Goal: Task Accomplishment & Management: Manage account settings

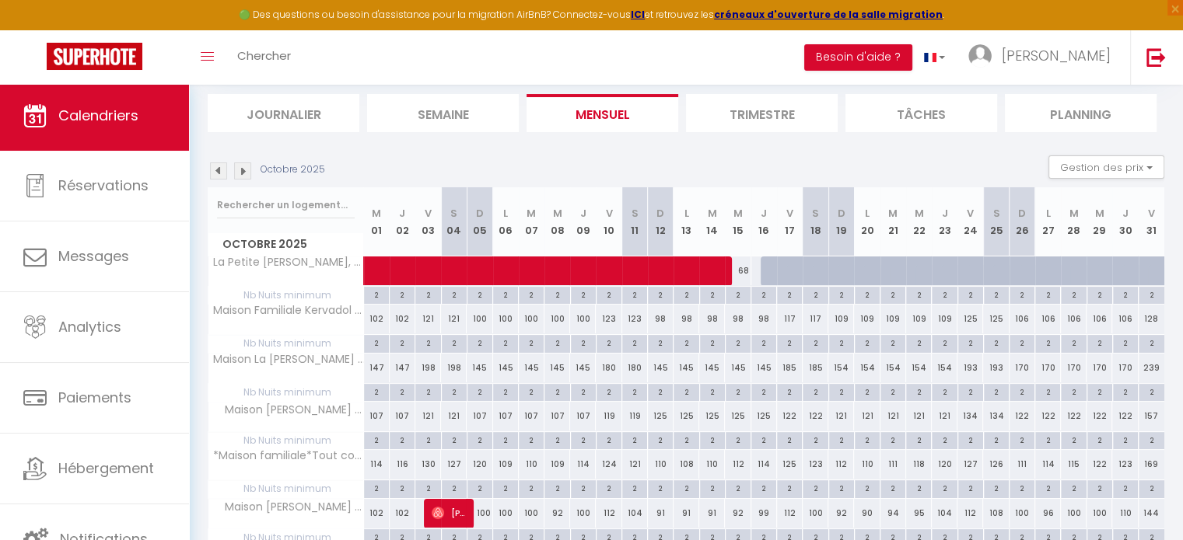
scroll to position [86, 0]
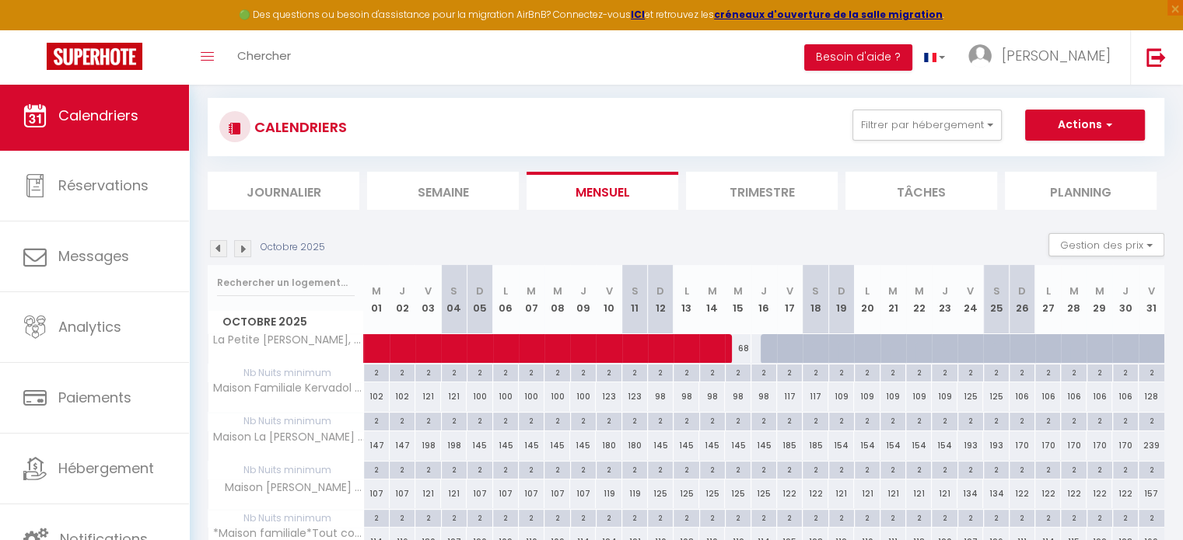
click at [222, 245] on img at bounding box center [218, 248] width 17 height 17
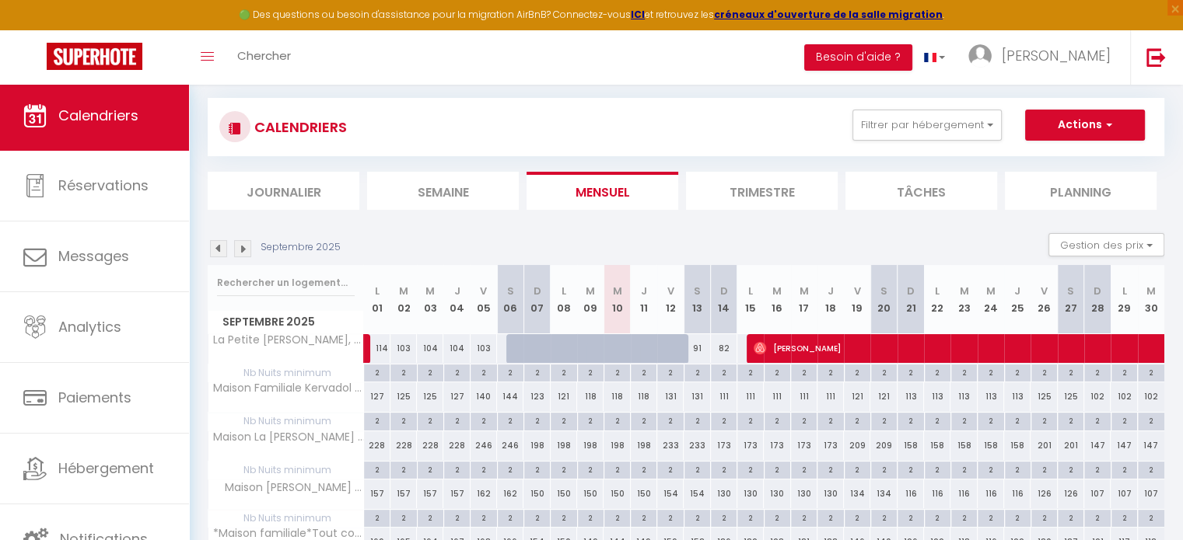
click at [222, 245] on img at bounding box center [218, 248] width 17 height 17
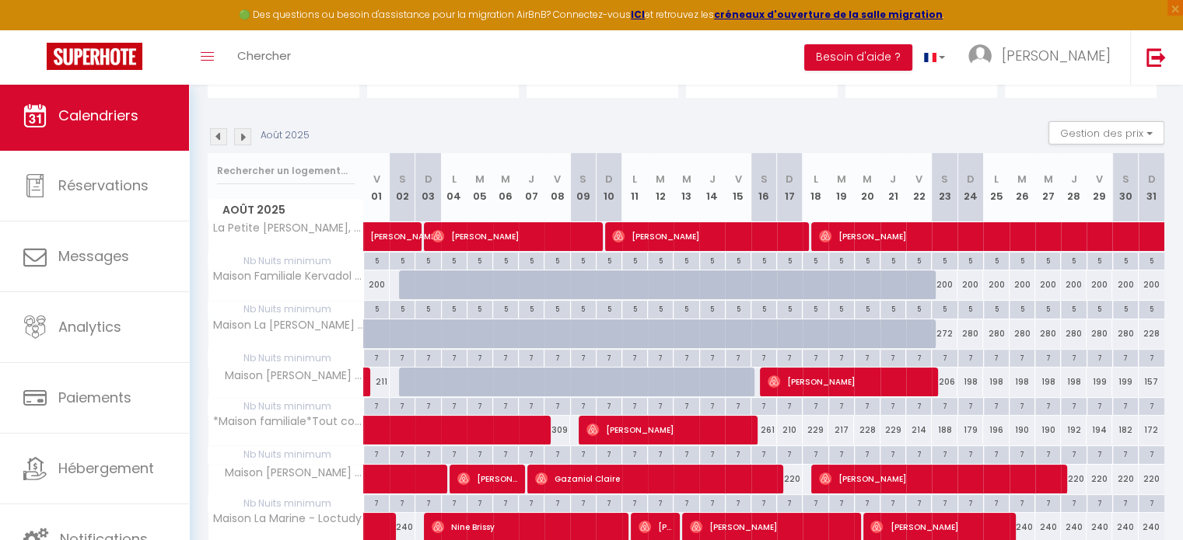
scroll to position [0, 0]
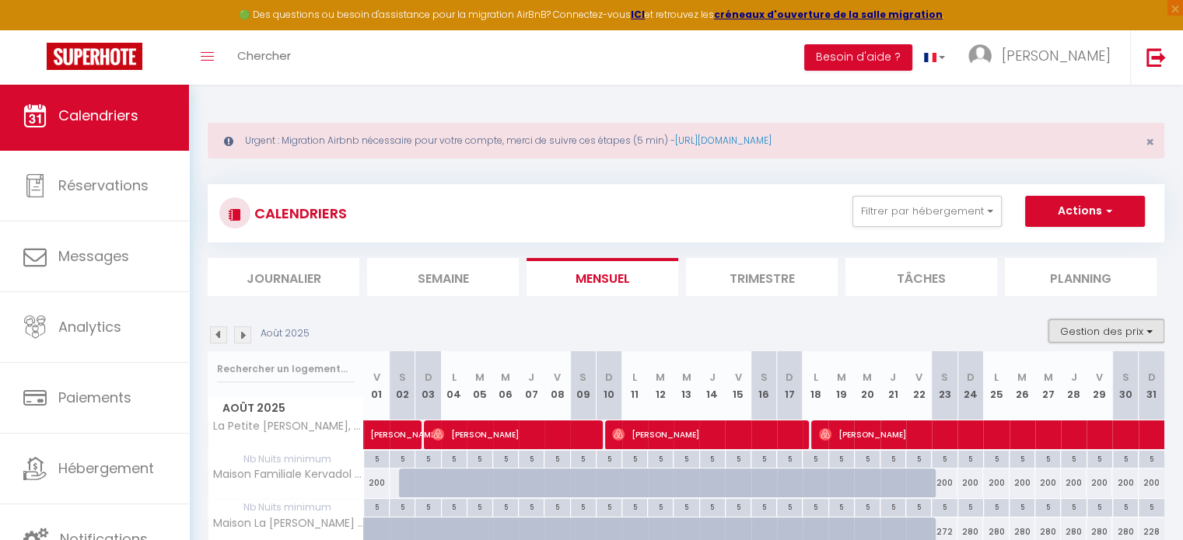
click at [1152, 334] on button "Gestion des prix" at bounding box center [1106, 331] width 116 height 23
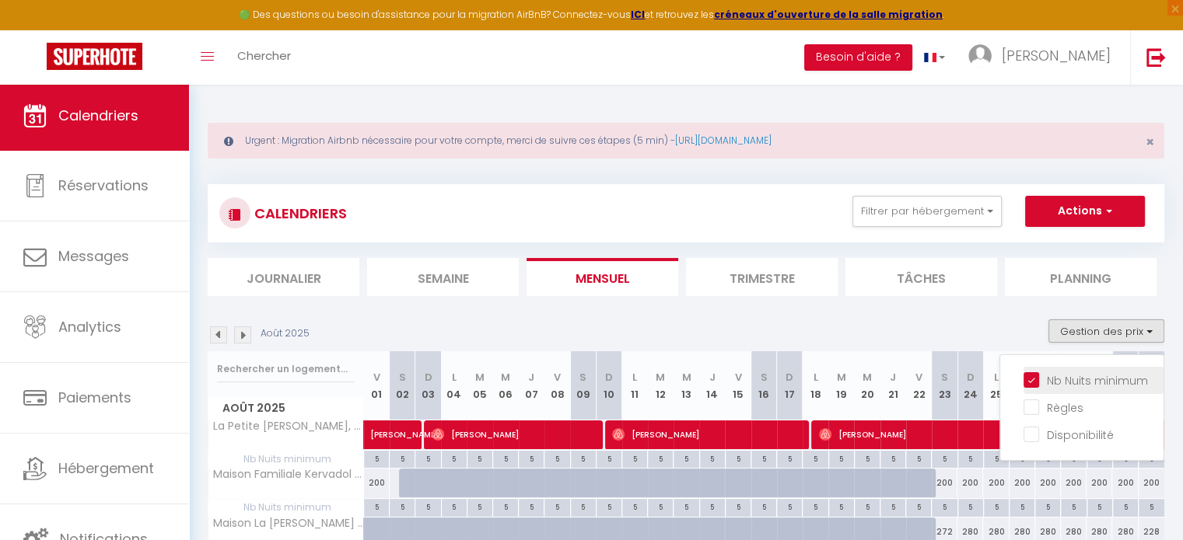
click at [1036, 381] on input "Nb Nuits minimum" at bounding box center [1093, 380] width 140 height 16
checkbox input "false"
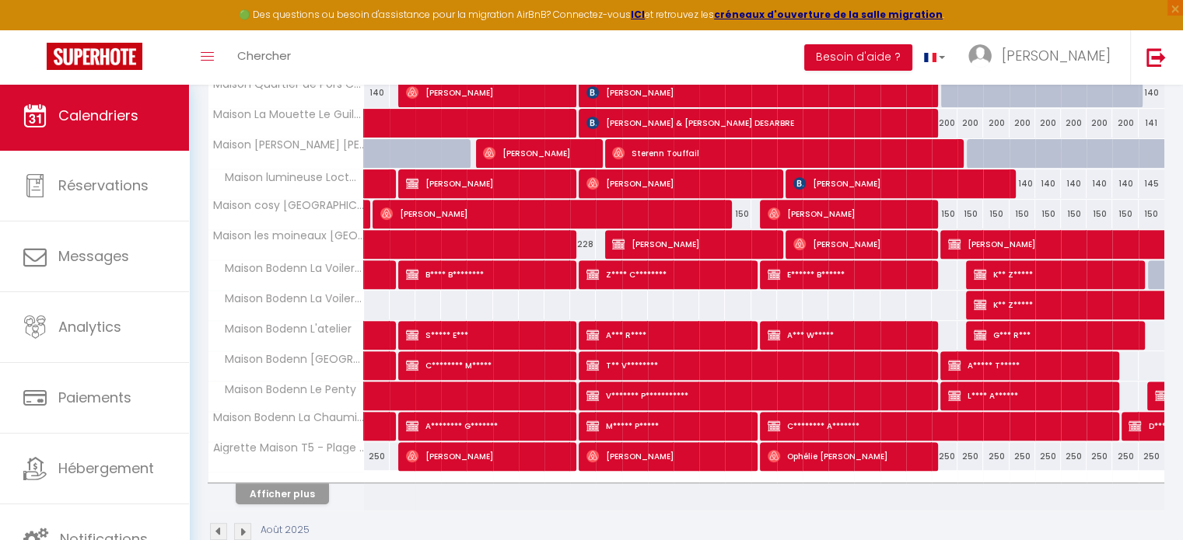
scroll to position [584, 0]
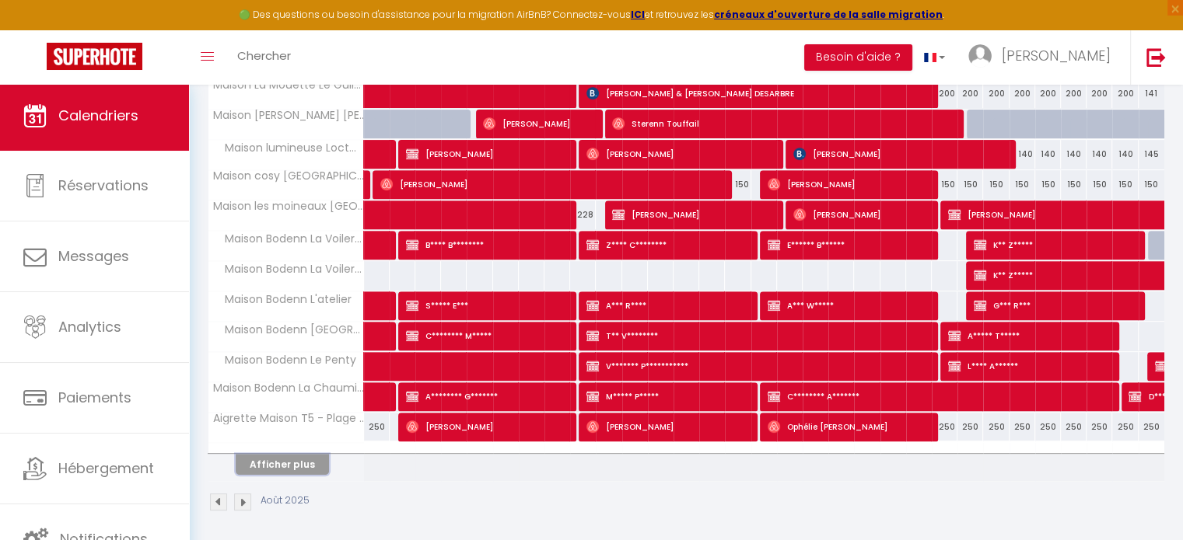
click at [285, 456] on button "Afficher plus" at bounding box center [282, 464] width 93 height 21
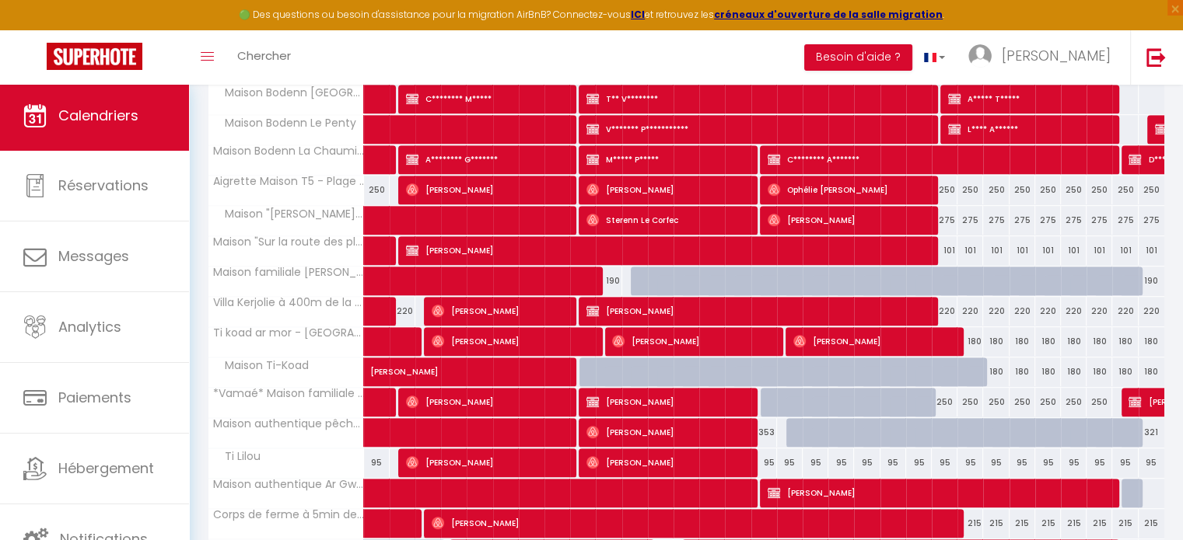
scroll to position [939, 0]
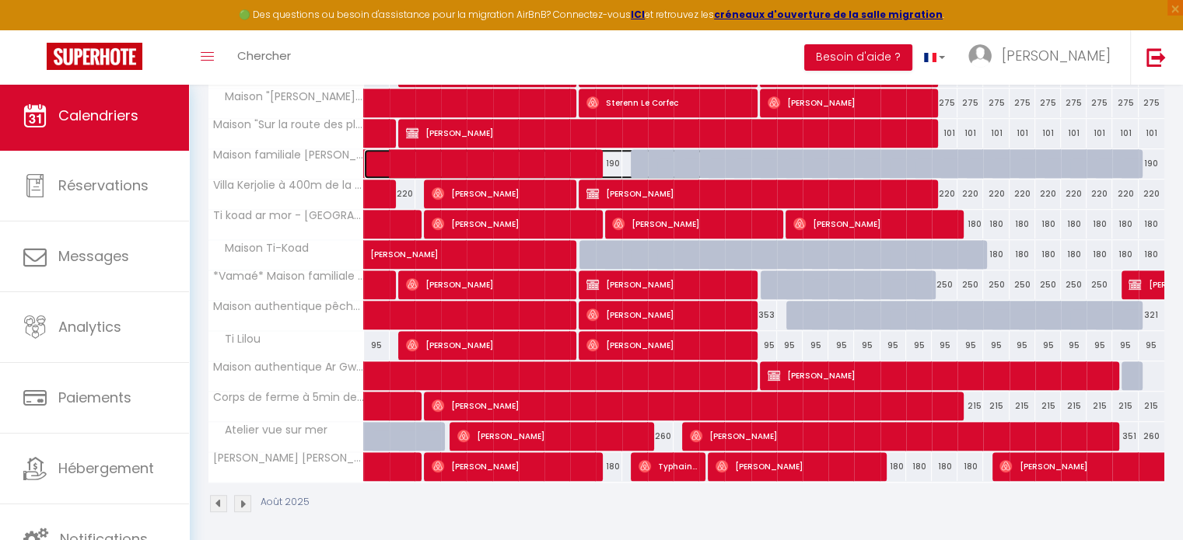
click at [449, 152] on span at bounding box center [541, 164] width 322 height 30
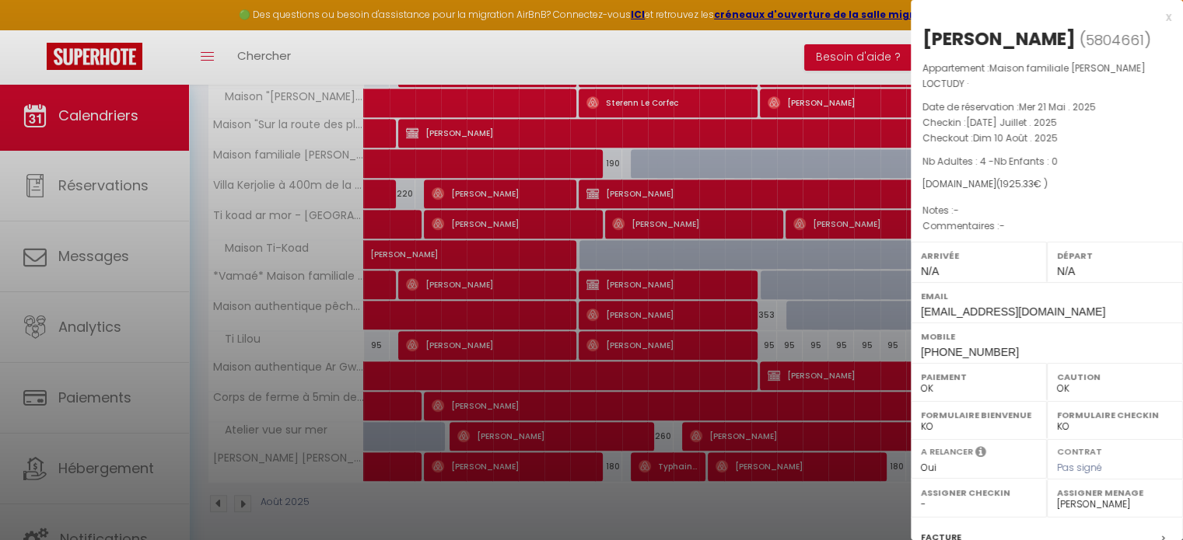
click at [1155, 14] on div "x" at bounding box center [1041, 17] width 260 height 19
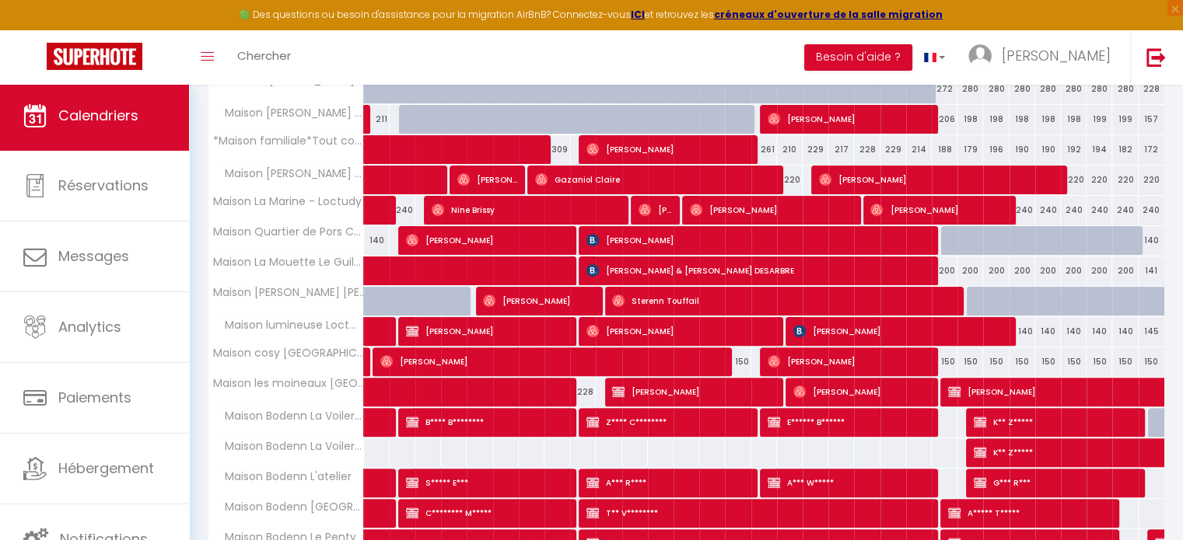
scroll to position [394, 0]
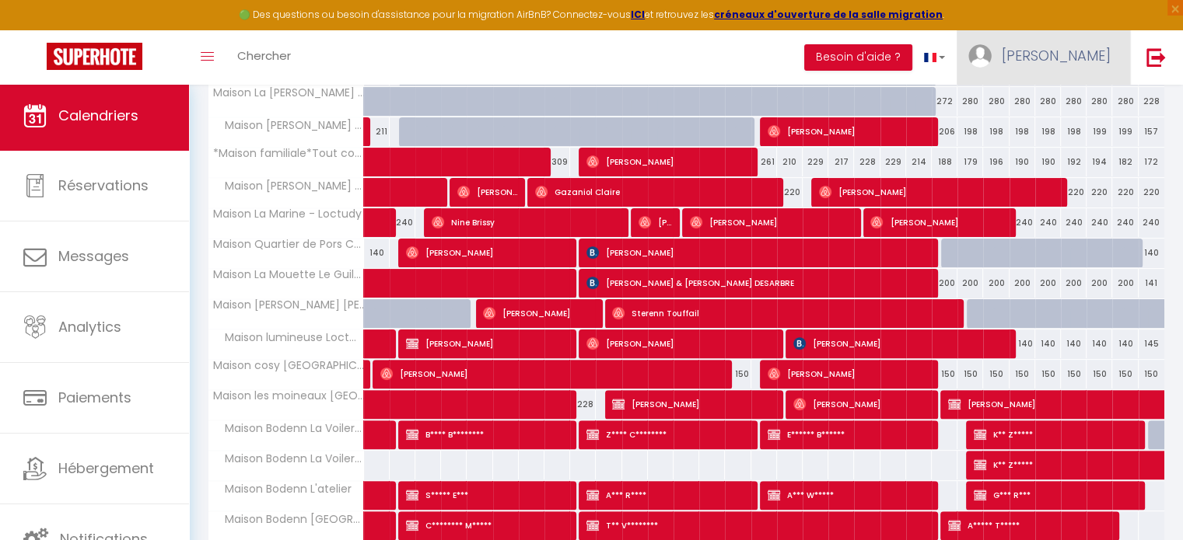
click at [1095, 54] on span "[PERSON_NAME]" at bounding box center [1055, 55] width 109 height 19
click at [1066, 99] on link "Paramètres" at bounding box center [1067, 108] width 115 height 26
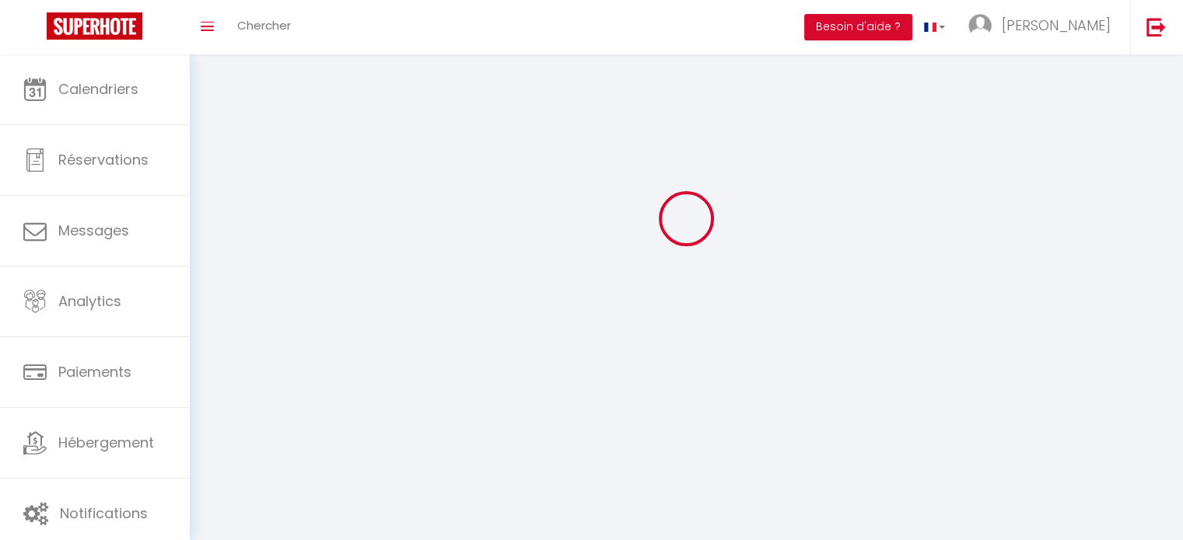
type input "[PERSON_NAME]"
type input "Macin"
type input "0764369575"
type input "[STREET_ADDRESS][PERSON_NAME]"
type input "29120"
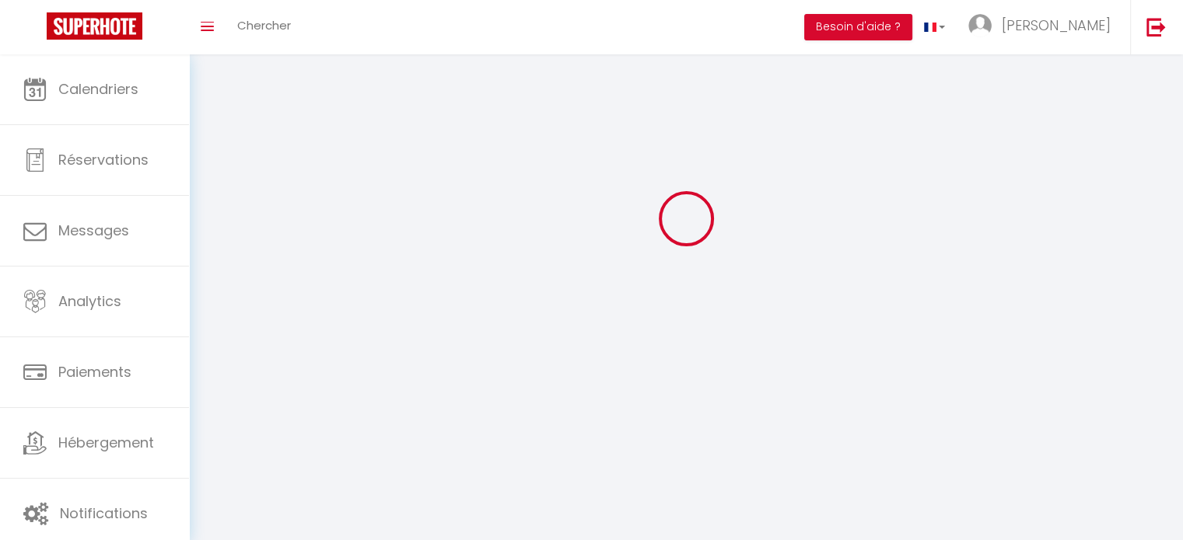
type input "Pont l'Abbé"
type input "Z10BhJO2exxMUrOA6jDy6HVM0"
type input "OLe19Bz2hkeRnLidkPSxst0hQ"
type input "[URL][DOMAIN_NAME]"
select select "28"
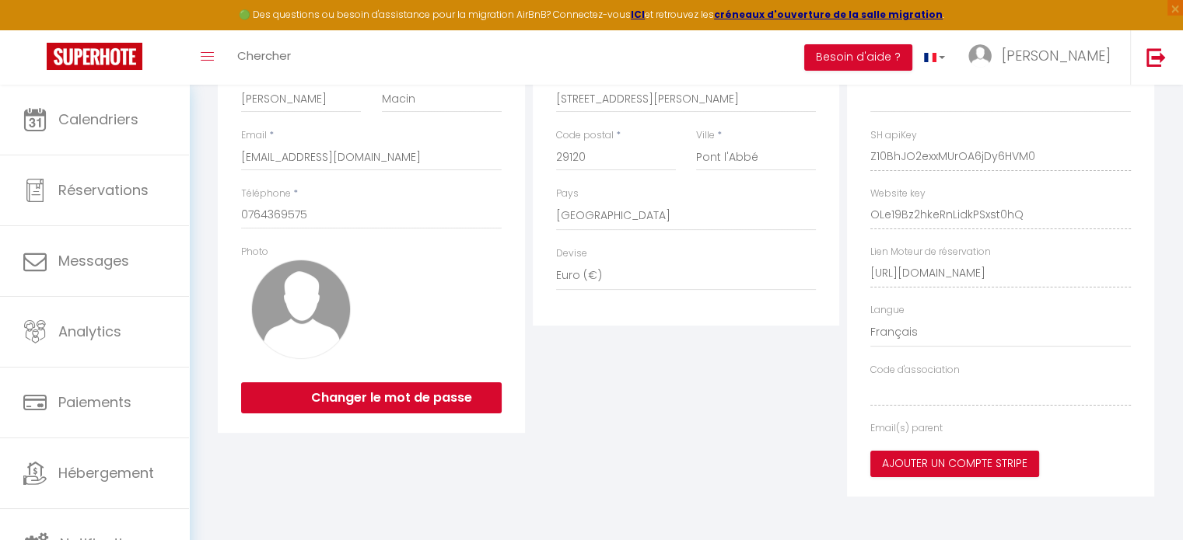
type input "Z10BhJO2exxMUrOA6jDy6HVM0"
type input "OLe19Bz2hkeRnLidkPSxst0hQ"
type input "[URL][DOMAIN_NAME]"
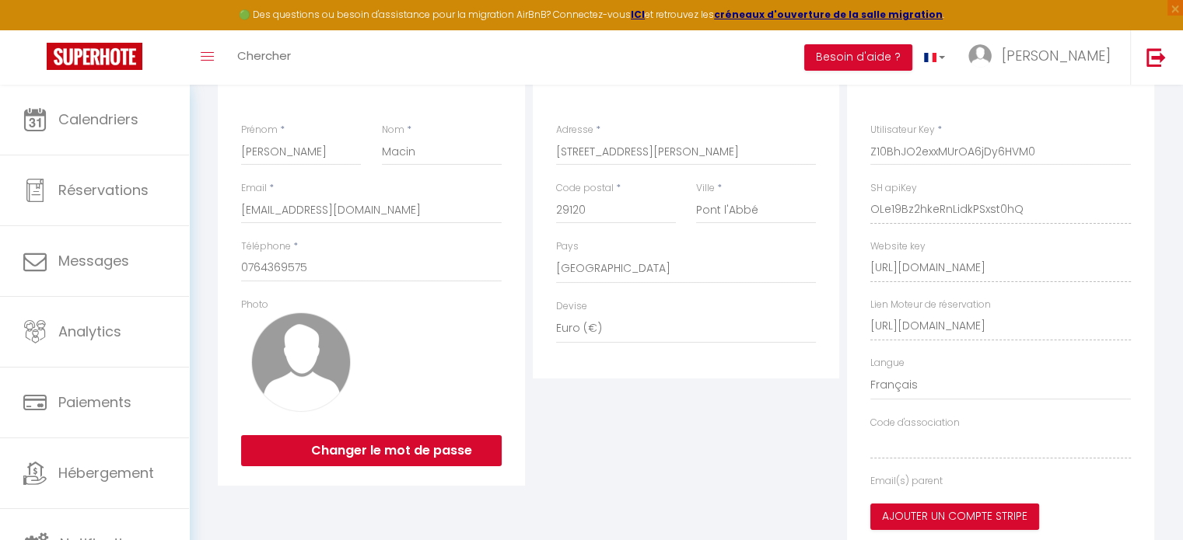
select select "fr"
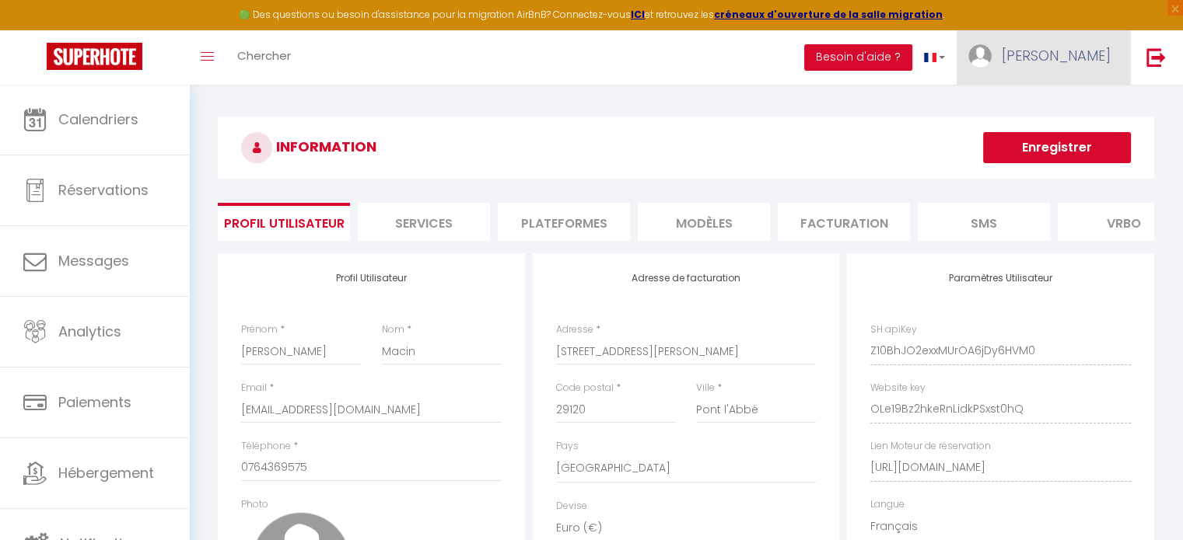
click at [1081, 58] on span "[PERSON_NAME]" at bounding box center [1055, 55] width 109 height 19
click at [890, 63] on button "Besoin d'aide ?" at bounding box center [858, 57] width 108 height 26
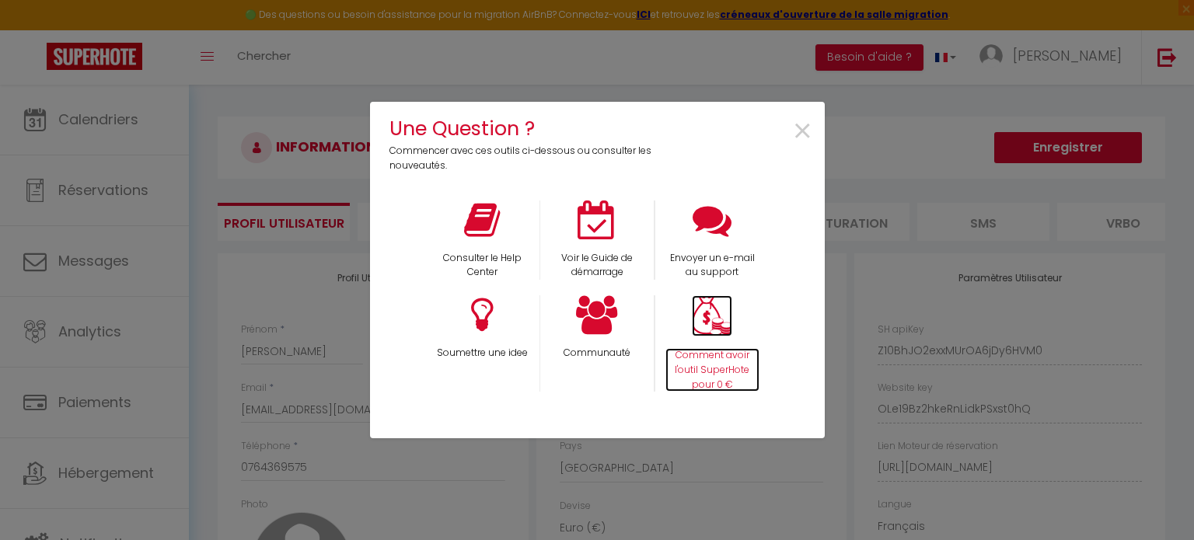
click at [726, 318] on img at bounding box center [712, 315] width 40 height 41
